Goal: Check status: Check status

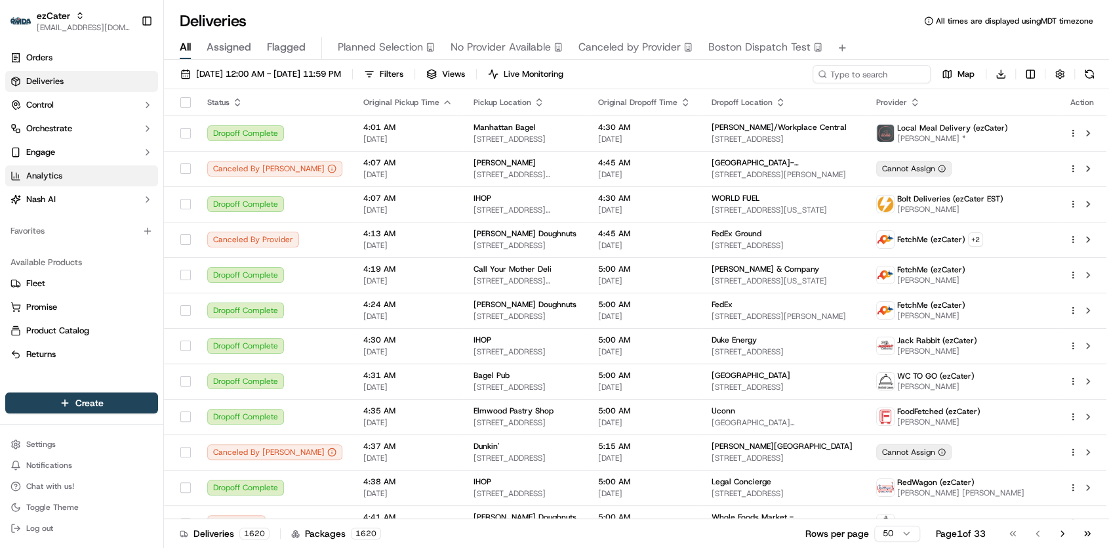
click at [69, 183] on link "Analytics" at bounding box center [81, 175] width 153 height 21
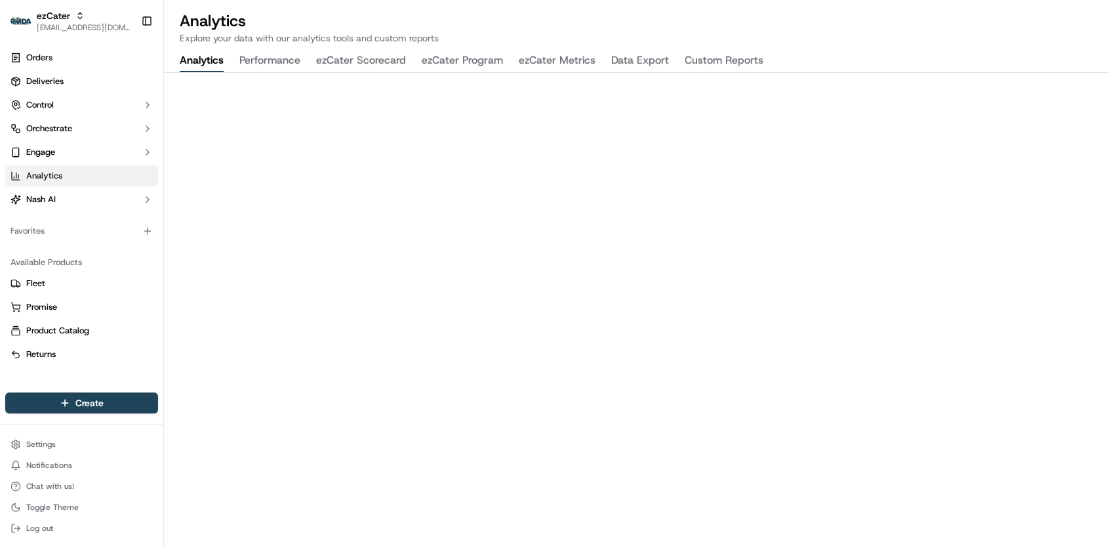
click at [447, 56] on button "ezCater Program" at bounding box center [462, 61] width 81 height 22
click at [94, 87] on link "Deliveries" at bounding box center [81, 81] width 153 height 21
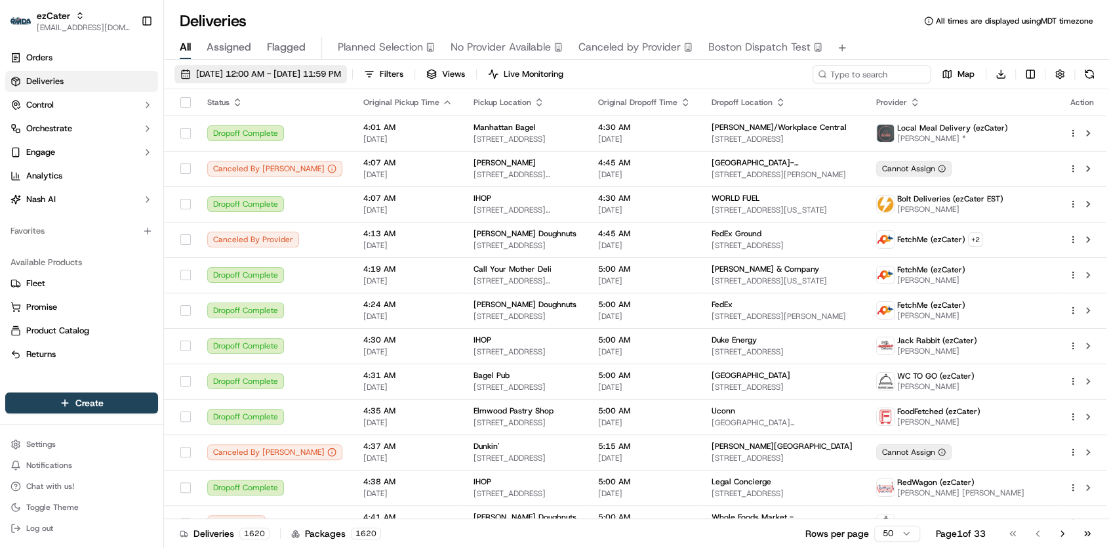
click at [321, 71] on span "[DATE] 12:00 AM - [DATE] 11:59 PM" at bounding box center [268, 74] width 145 height 12
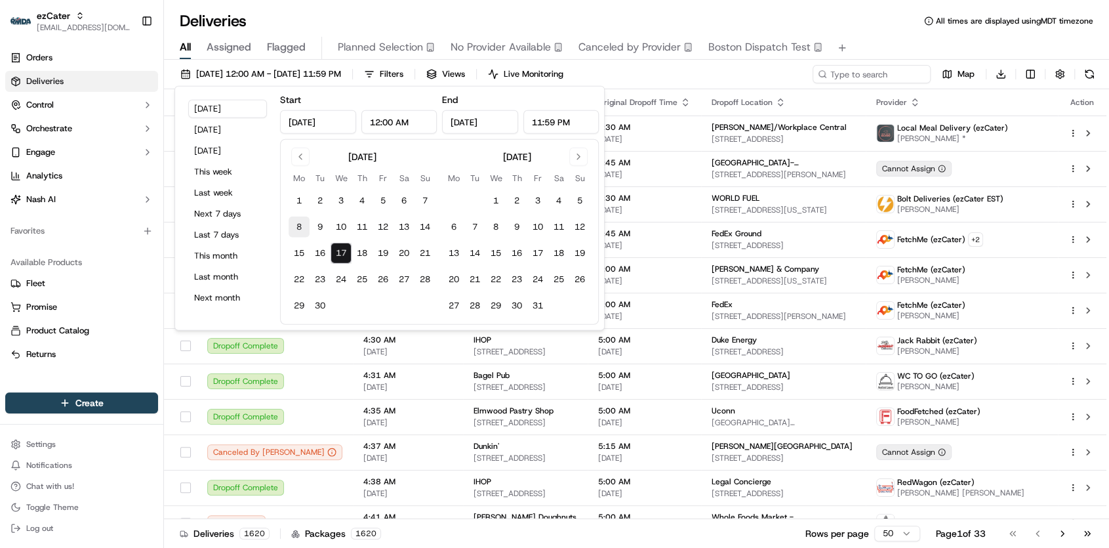
click at [295, 229] on button "8" at bounding box center [299, 227] width 21 height 21
type input "[DATE]"
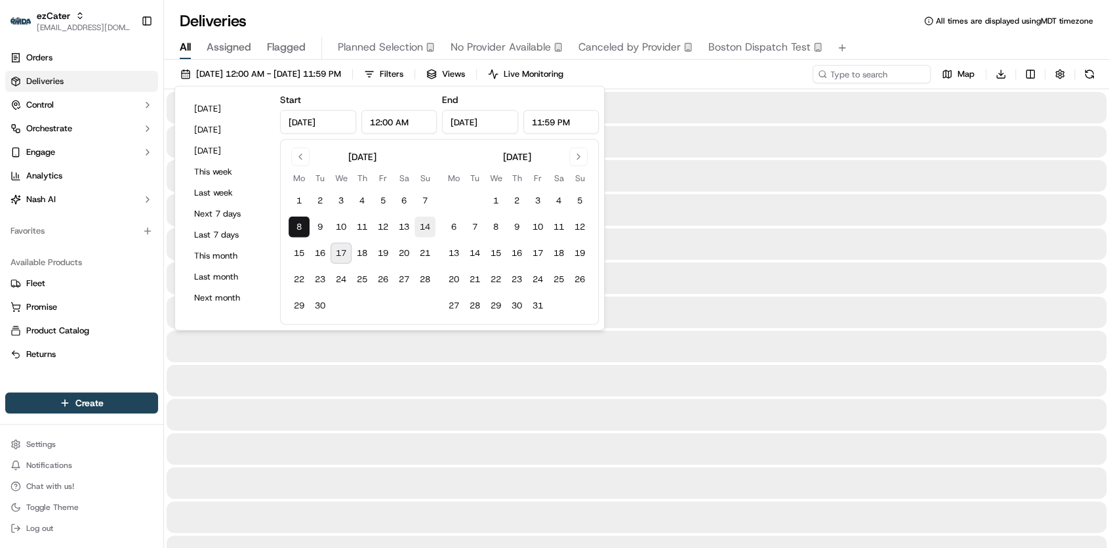
click at [421, 223] on button "14" at bounding box center [425, 227] width 21 height 21
type input "[DATE]"
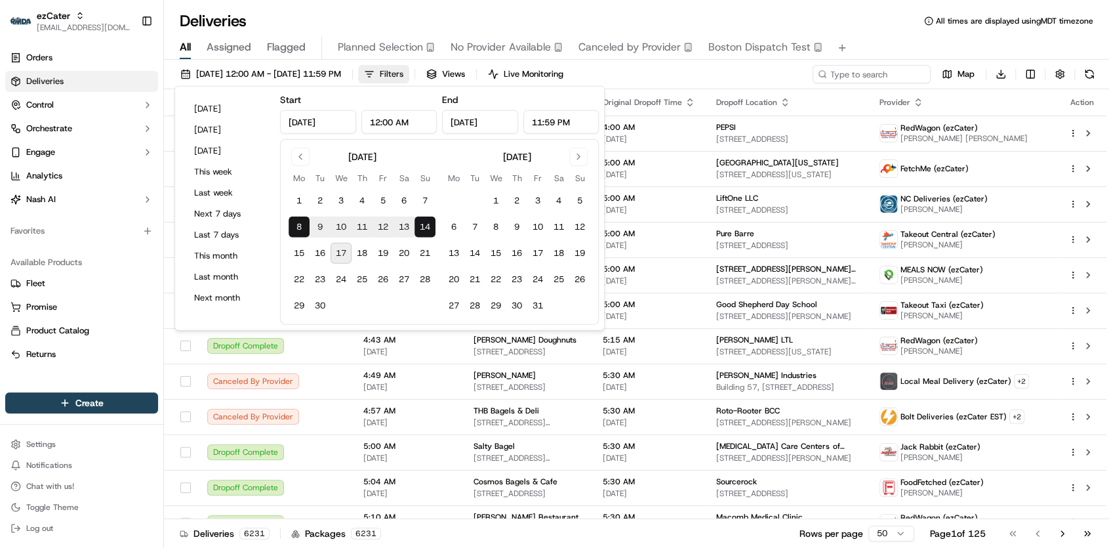
click at [403, 70] on span "Filters" at bounding box center [392, 74] width 24 height 12
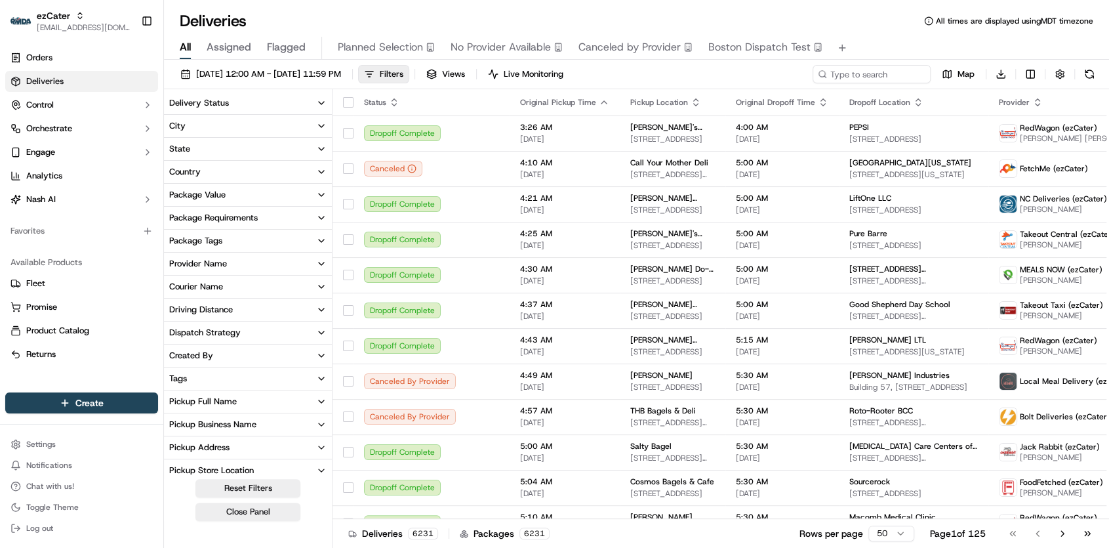
click at [254, 105] on button "Delivery Status" at bounding box center [248, 103] width 168 height 22
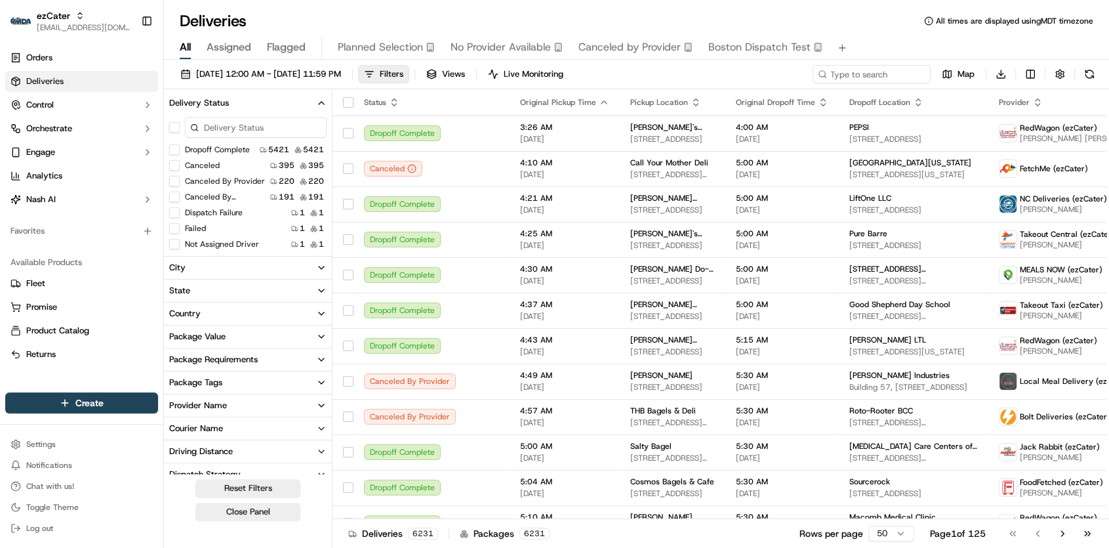
click at [175, 180] on button "Canceled By Provider" at bounding box center [174, 181] width 10 height 10
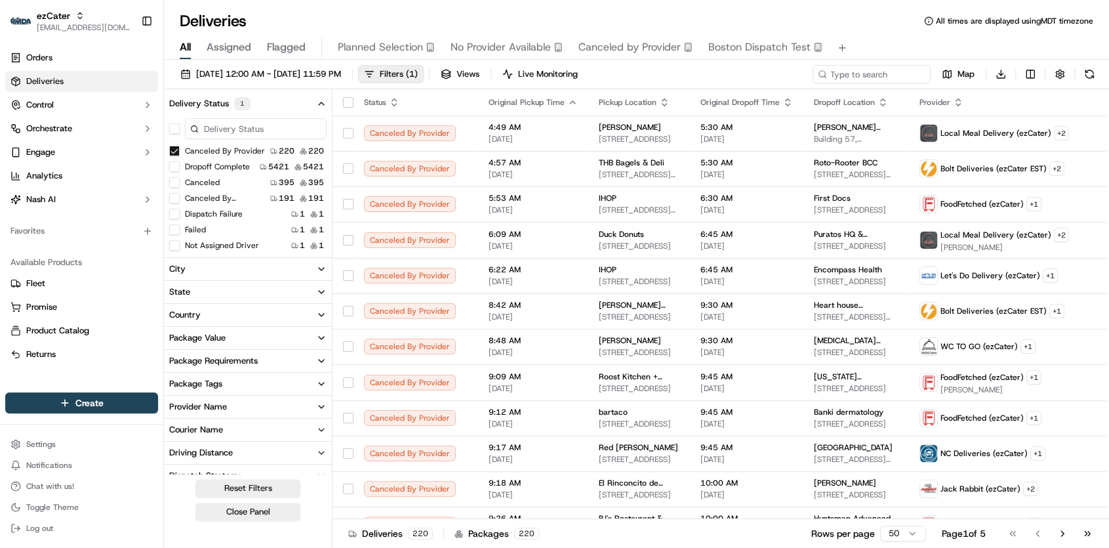
click at [238, 403] on button "Provider Name" at bounding box center [248, 407] width 168 height 22
click at [238, 424] on input at bounding box center [256, 431] width 142 height 21
type input "h"
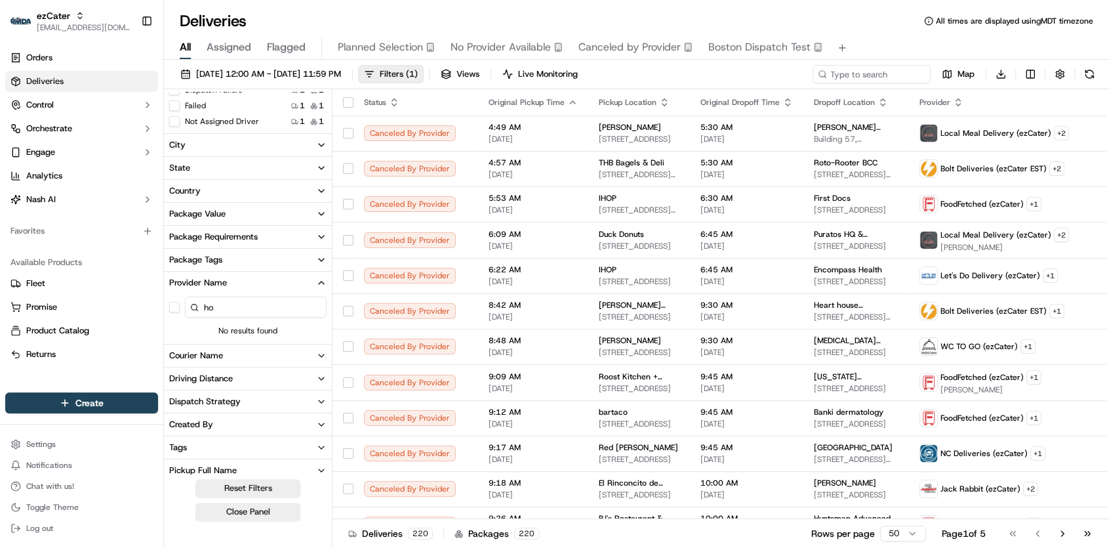
type input "h"
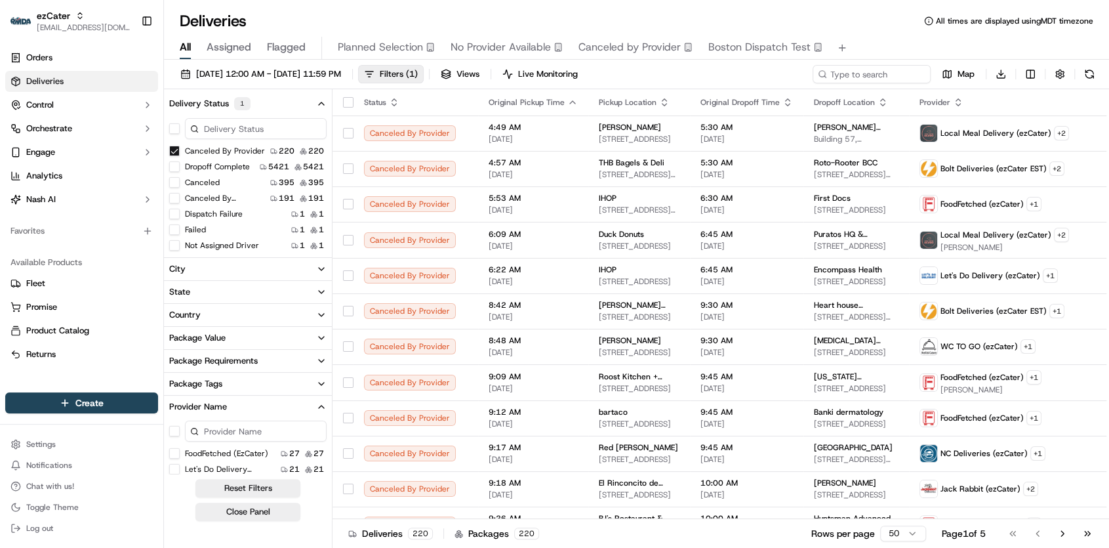
click at [175, 146] on button "Canceled By Provider" at bounding box center [174, 151] width 10 height 10
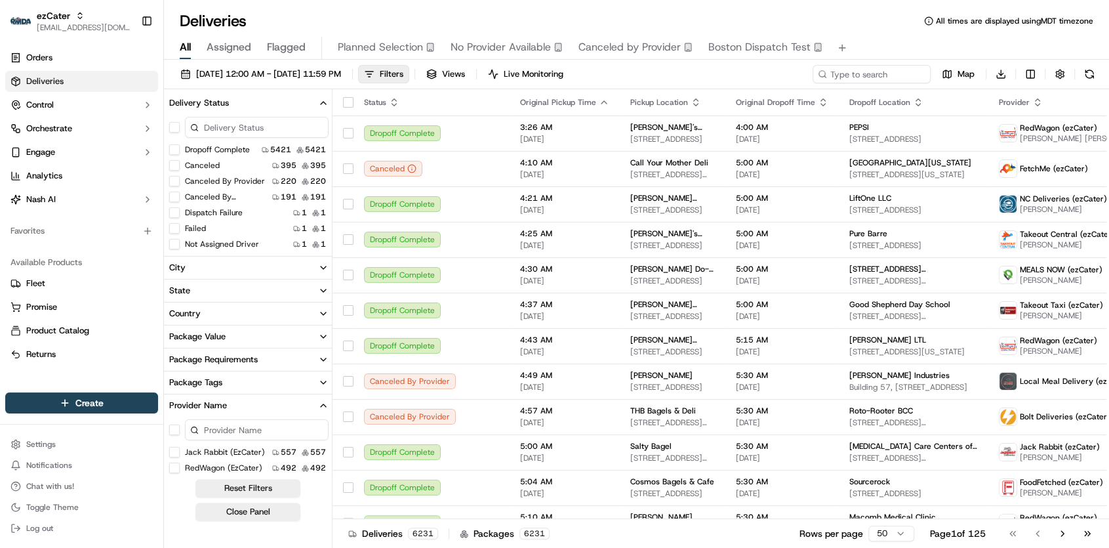
click at [265, 429] on input at bounding box center [257, 429] width 144 height 21
type input "hous"
click at [175, 456] on \(ezCater\) "Houston Delivery (ezCater)" at bounding box center [174, 452] width 10 height 10
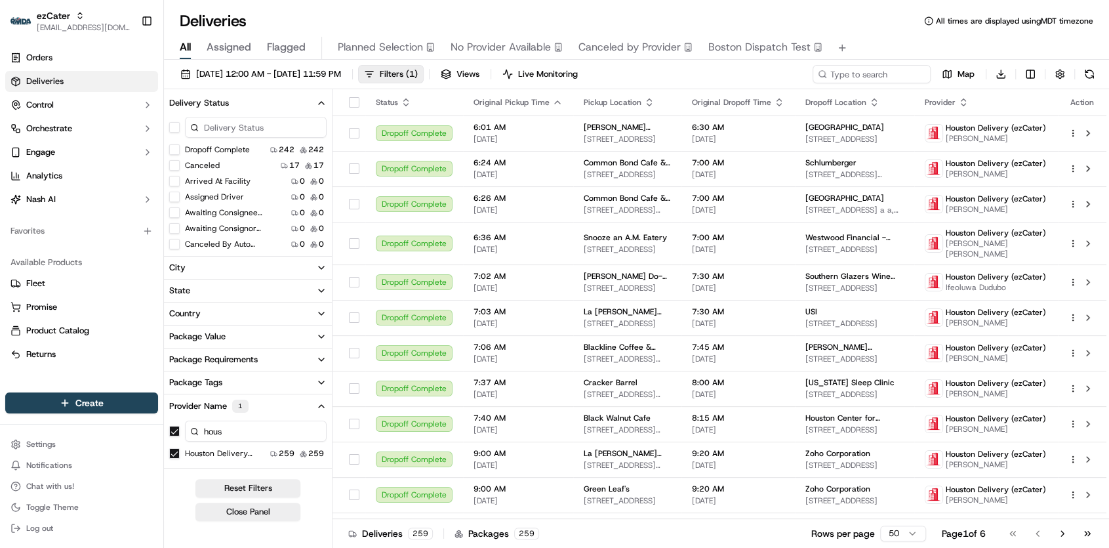
click at [310, 127] on input at bounding box center [256, 127] width 142 height 21
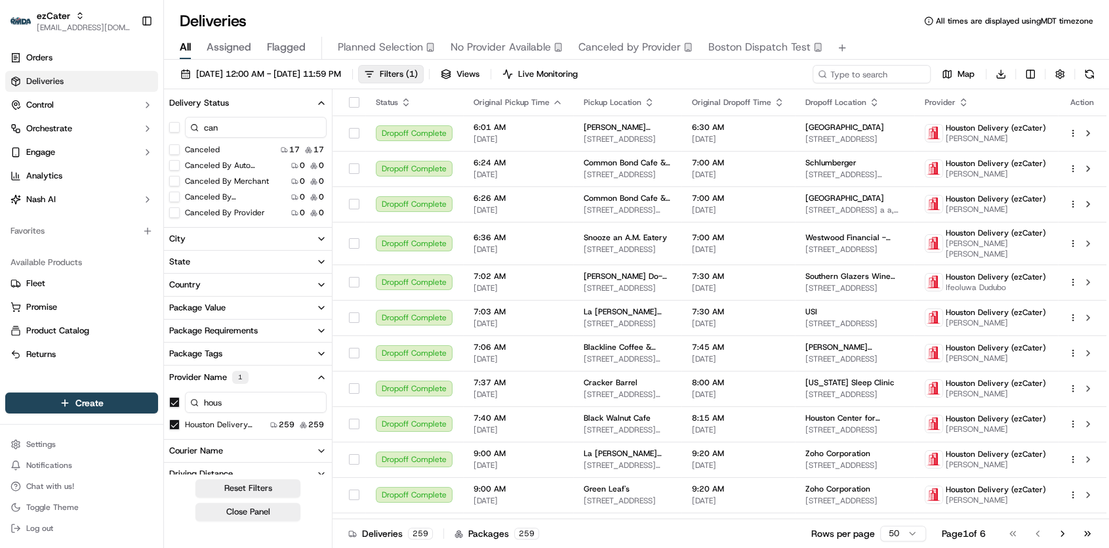
type input "can"
click at [177, 214] on button "Canceled By Provider" at bounding box center [174, 212] width 10 height 10
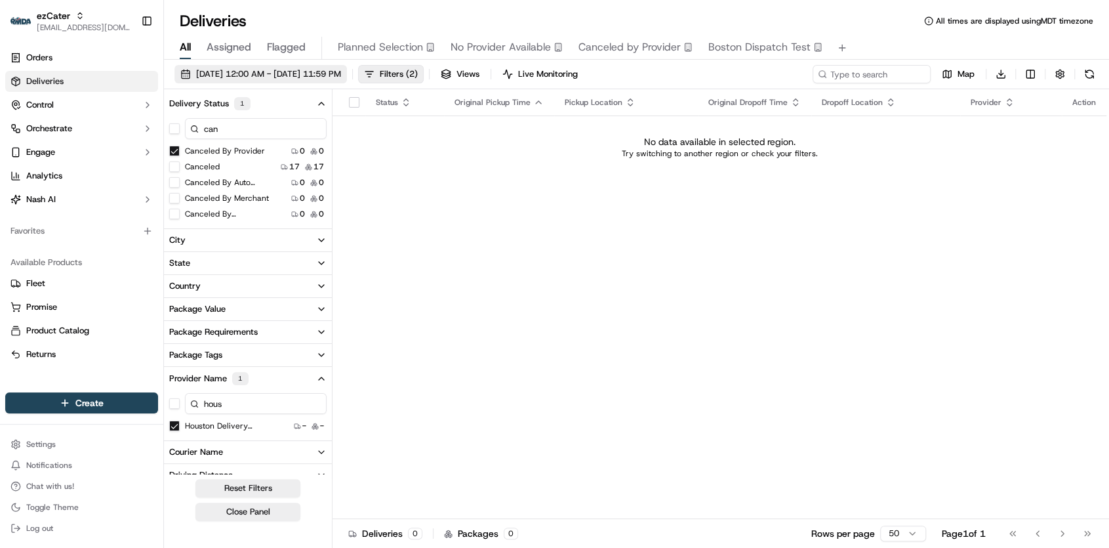
click at [320, 76] on span "[DATE] 12:00 AM - [DATE] 11:59 PM" at bounding box center [268, 74] width 145 height 12
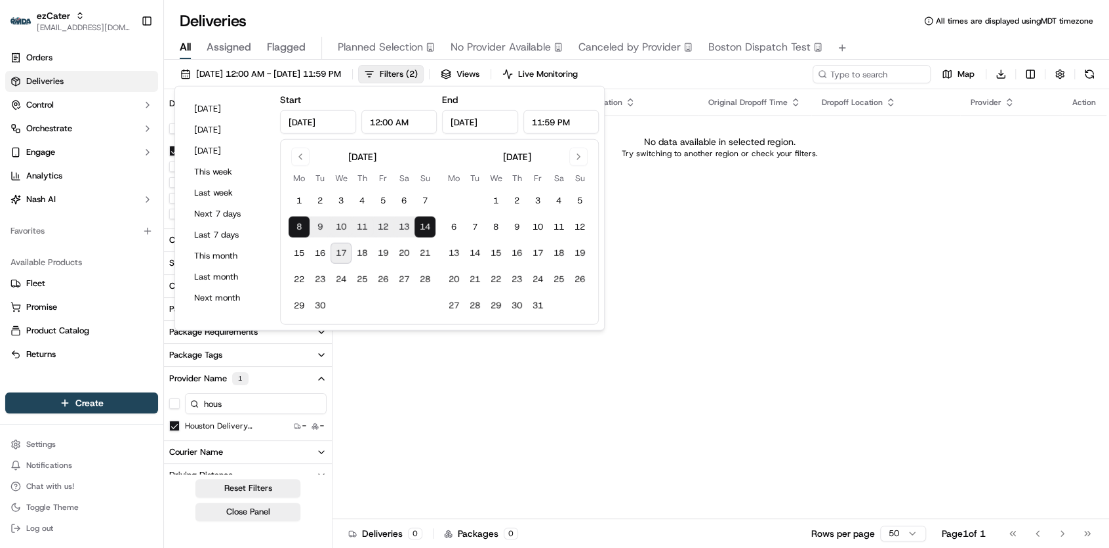
click at [60, 79] on span "Deliveries" at bounding box center [44, 81] width 37 height 12
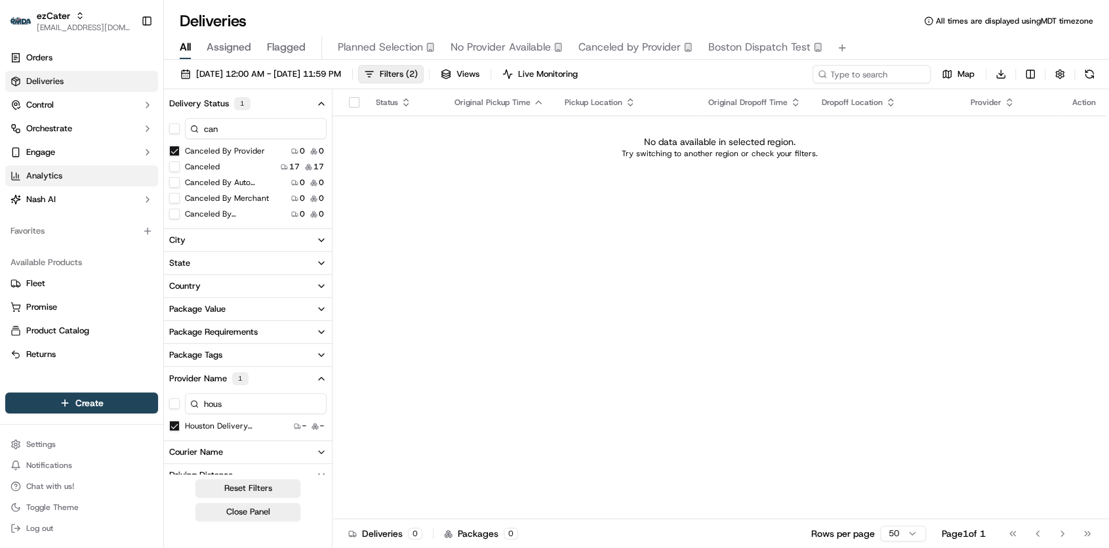
click at [44, 172] on span "Analytics" at bounding box center [44, 176] width 36 height 12
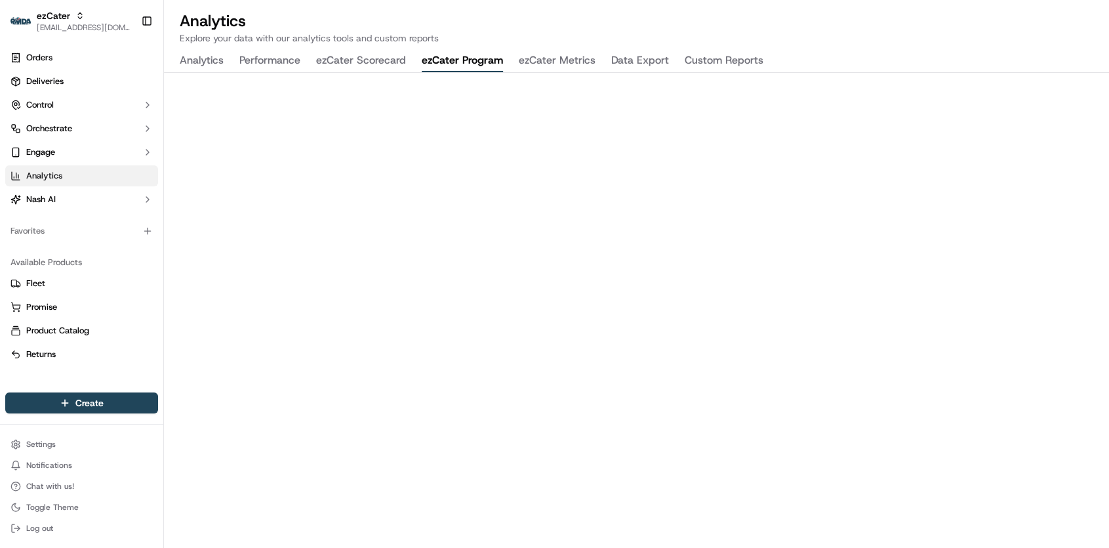
click at [476, 62] on button "ezCater Program" at bounding box center [462, 61] width 81 height 22
click at [564, 54] on button "ezCater Metrics" at bounding box center [557, 61] width 77 height 22
click at [59, 56] on link "Orders" at bounding box center [81, 57] width 153 height 21
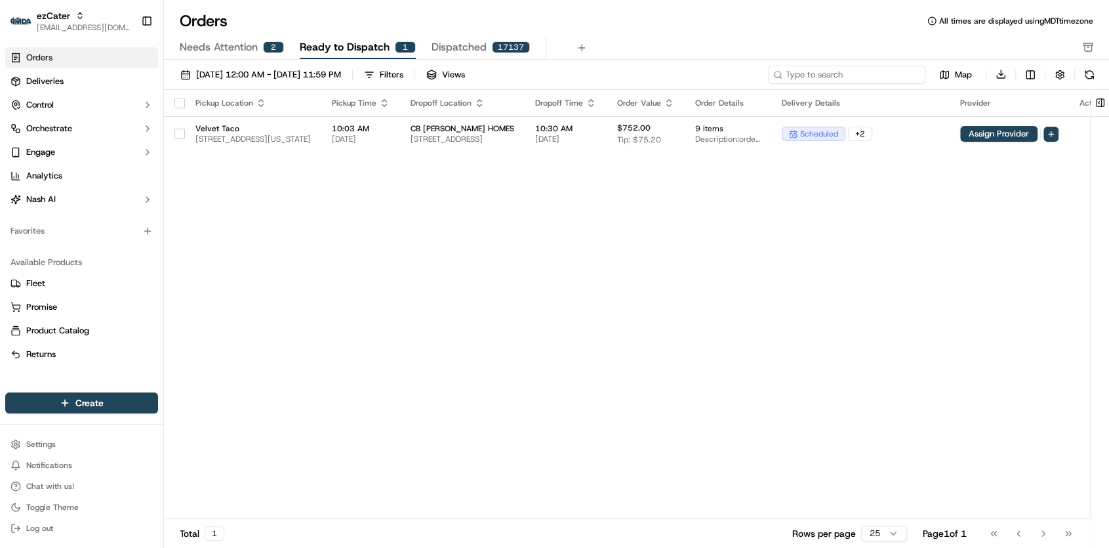
click at [851, 76] on input at bounding box center [846, 75] width 157 height 18
paste input "8W9GPZ"
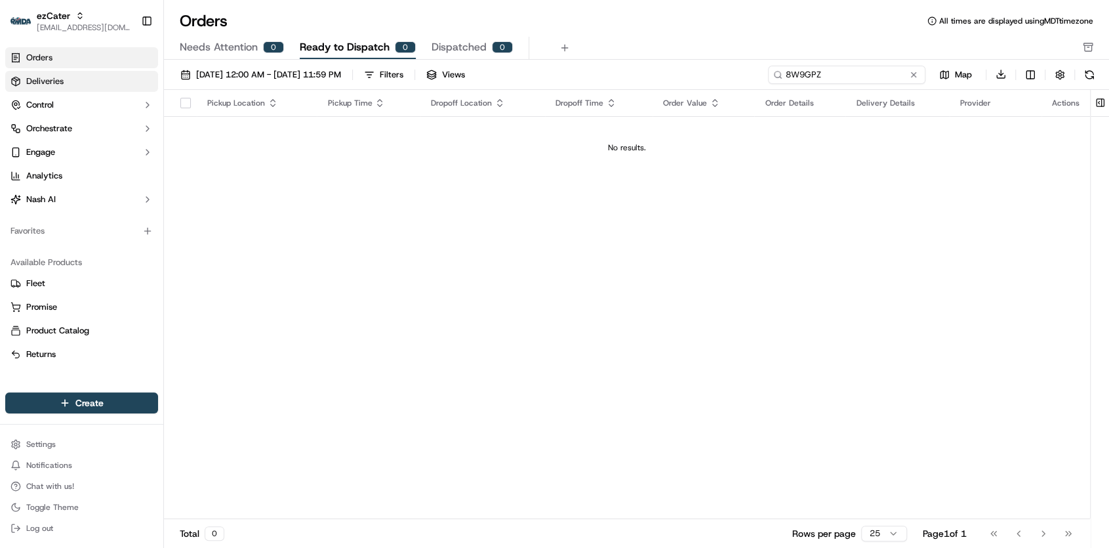
type input "8W9GPZ"
click at [103, 72] on link "Deliveries" at bounding box center [81, 81] width 153 height 21
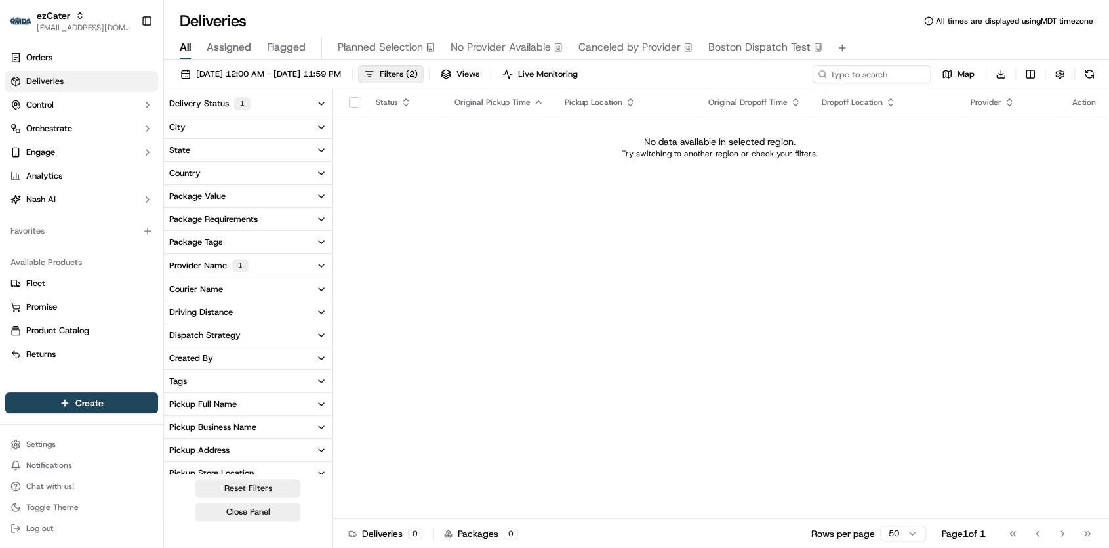
click at [857, 85] on div "[DATE] 12:00 AM - [DATE] 11:59 PM Filters ( 2 ) Views Live Monitoring Map Downl…" at bounding box center [636, 77] width 945 height 24
click at [850, 80] on input at bounding box center [852, 74] width 157 height 18
paste input "8W9GPZ"
click at [257, 492] on button "Reset Filters" at bounding box center [248, 488] width 105 height 18
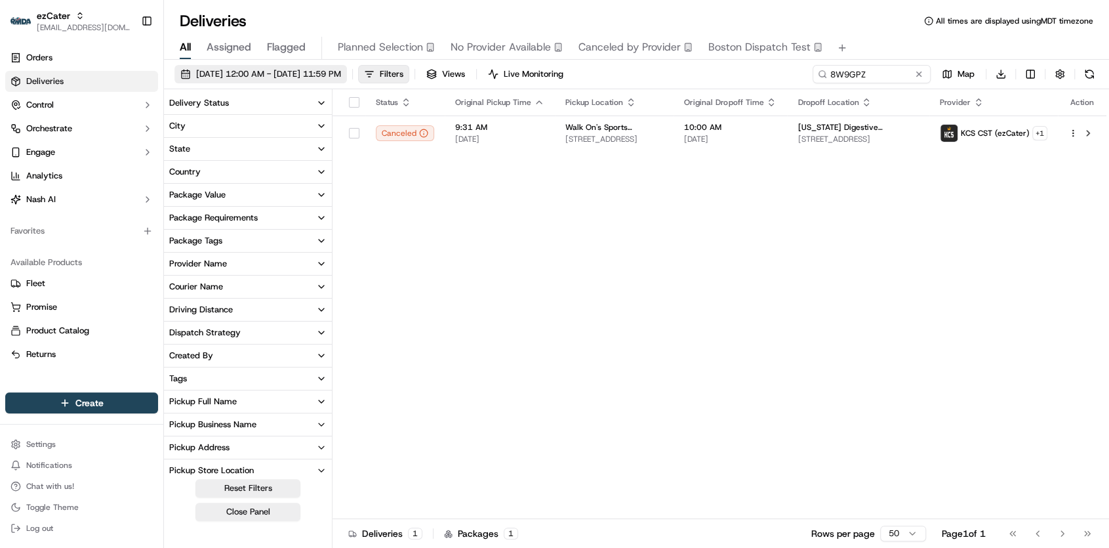
click at [287, 70] on span "[DATE] 12:00 AM - [DATE] 11:59 PM" at bounding box center [268, 74] width 145 height 12
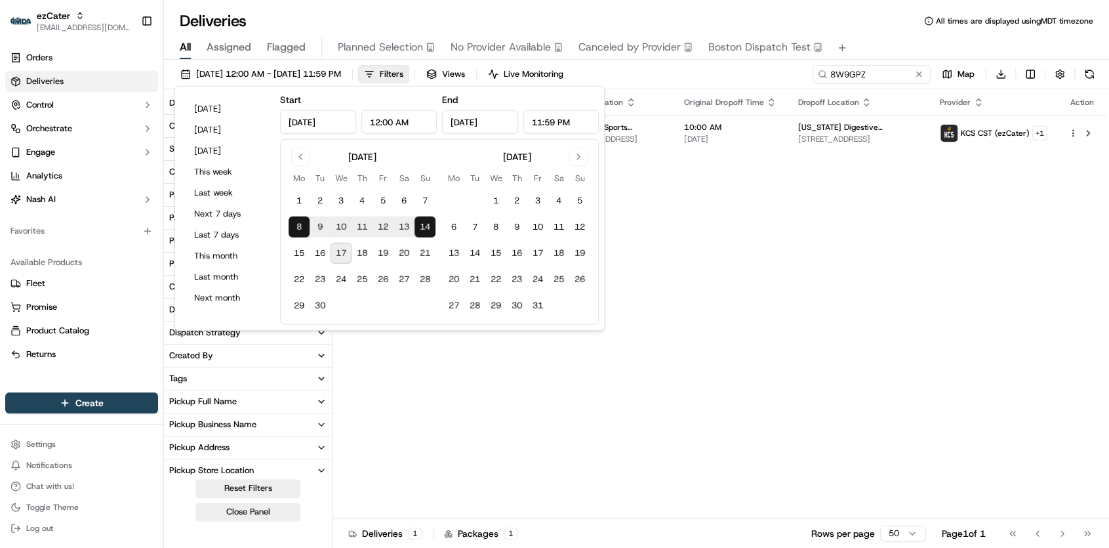
click at [782, 272] on div "Status Original Pickup Time Pickup Location Original Dropoff Time Dropoff Locat…" at bounding box center [720, 304] width 774 height 430
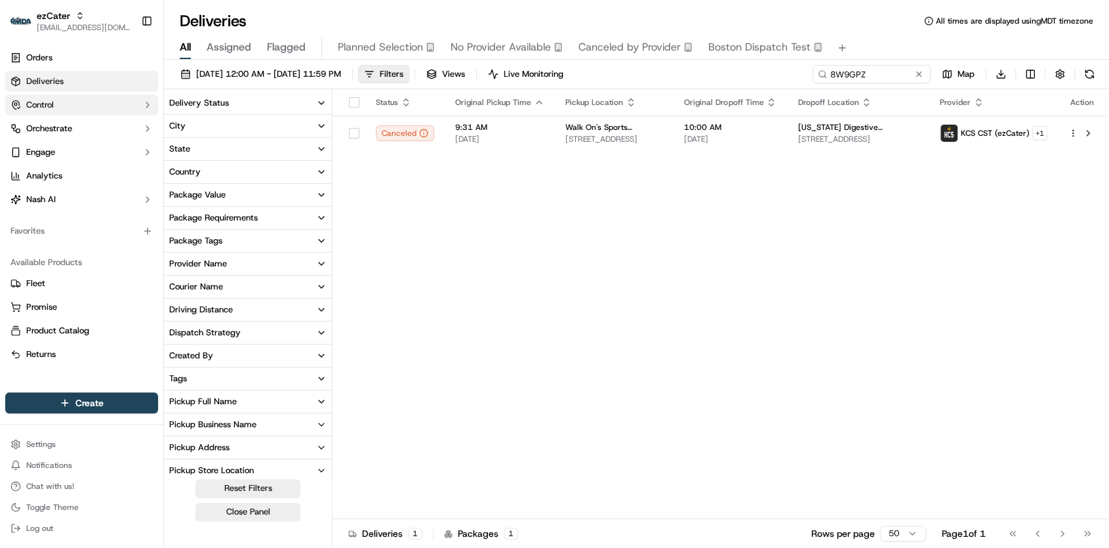
click at [79, 98] on button "Control" at bounding box center [81, 104] width 153 height 21
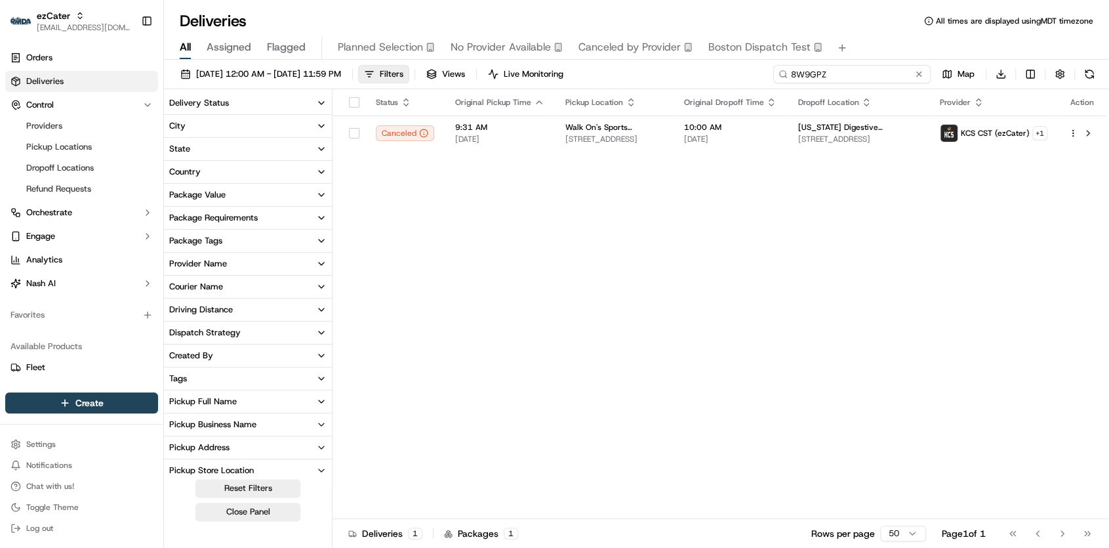
drag, startPoint x: 878, startPoint y: 70, endPoint x: 727, endPoint y: 79, distance: 151.1
click at [727, 79] on div "[DATE] 12:00 AM - [DATE] 11:59 PM Filters Views Live Monitoring 8W9GPZ Map Down…" at bounding box center [636, 77] width 945 height 24
paste input "YXW21Q"
type input "YXW21Q"
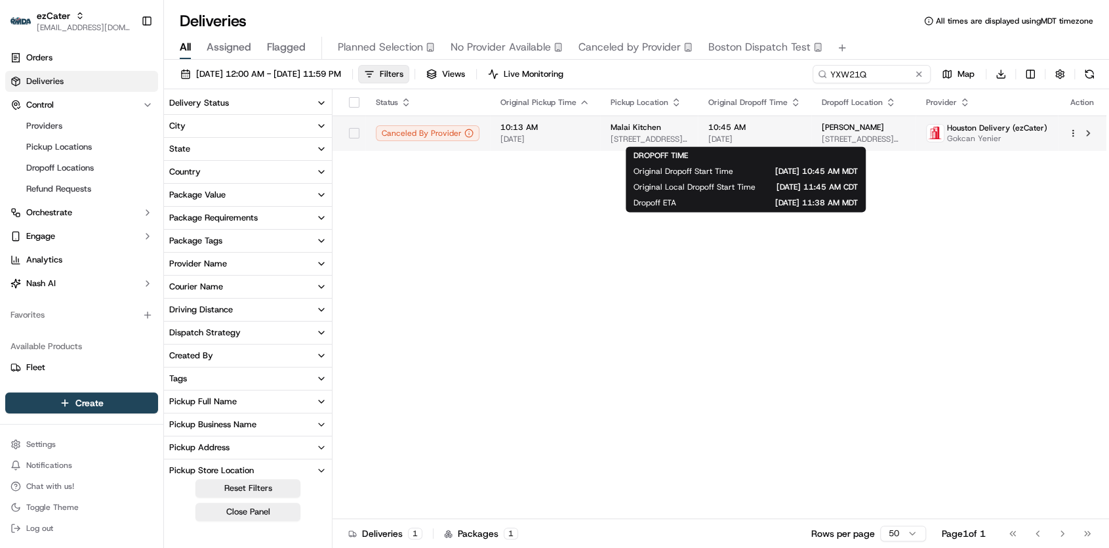
click at [763, 132] on div "10:45 AM [DATE]" at bounding box center [755, 133] width 93 height 22
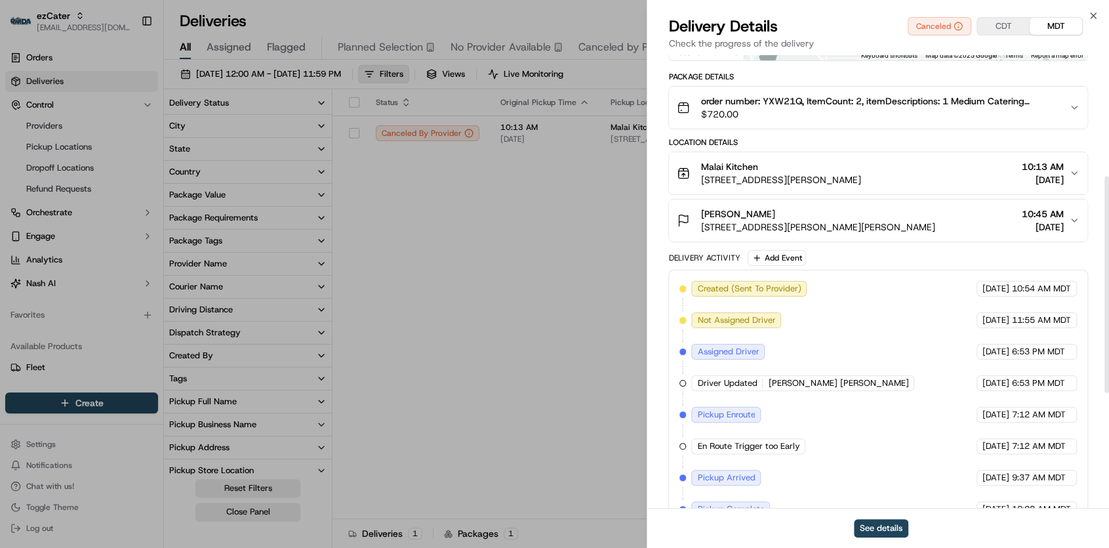
scroll to position [493, 0]
